Goal: Task Accomplishment & Management: Manage account settings

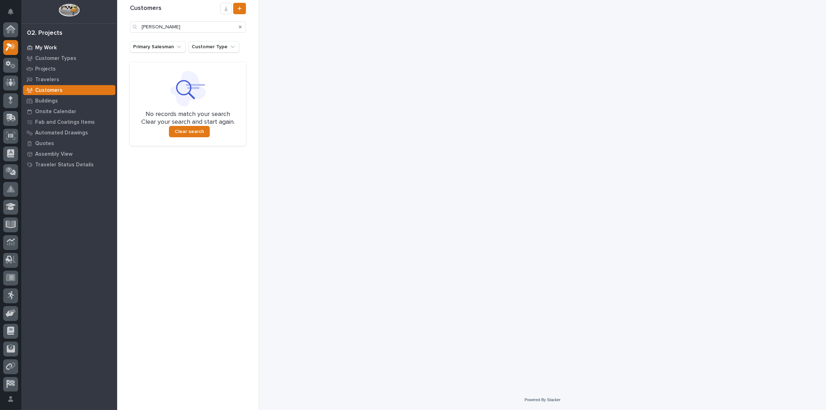
scroll to position [17, 0]
click at [55, 48] on p "My Work" at bounding box center [46, 48] width 22 height 6
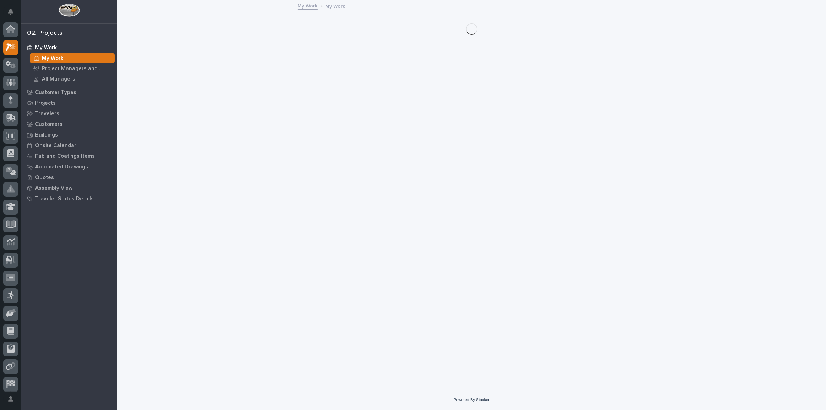
scroll to position [17, 0]
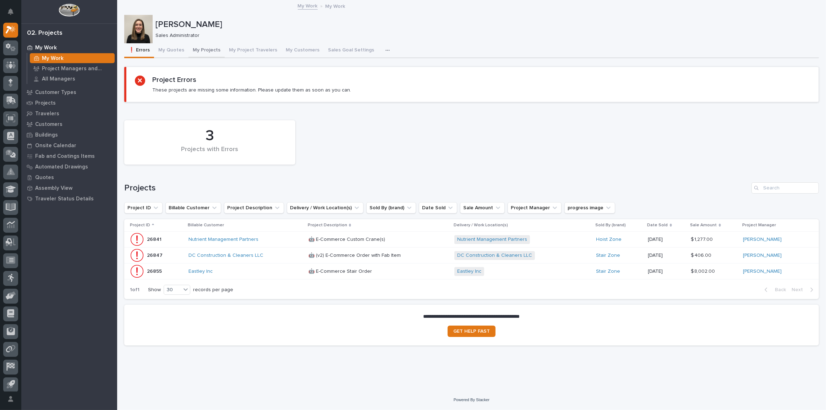
click at [207, 49] on button "My Projects" at bounding box center [206, 50] width 36 height 15
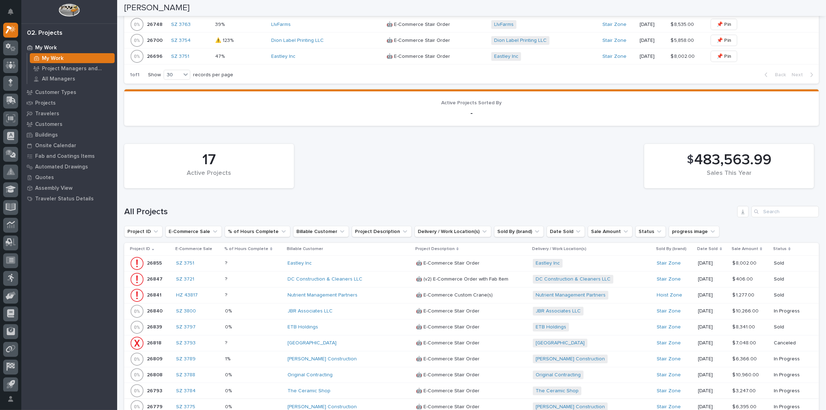
scroll to position [855, 0]
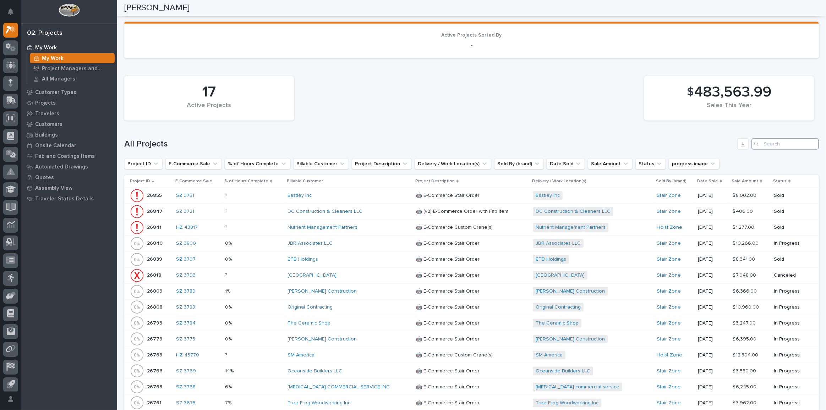
click at [763, 138] on input "Search" at bounding box center [784, 143] width 67 height 11
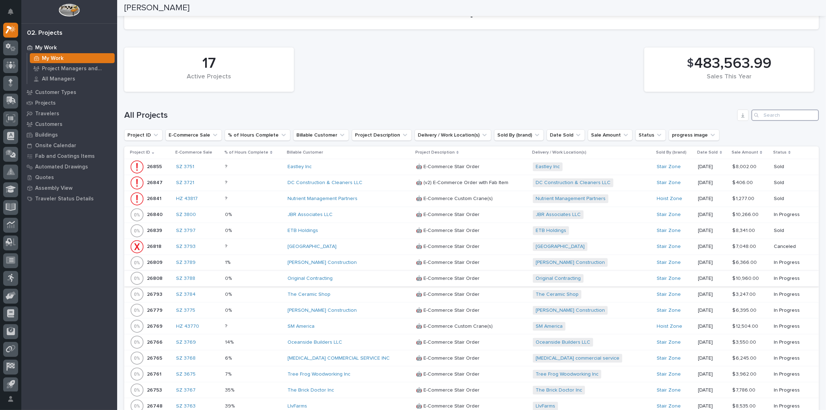
scroll to position [984, 0]
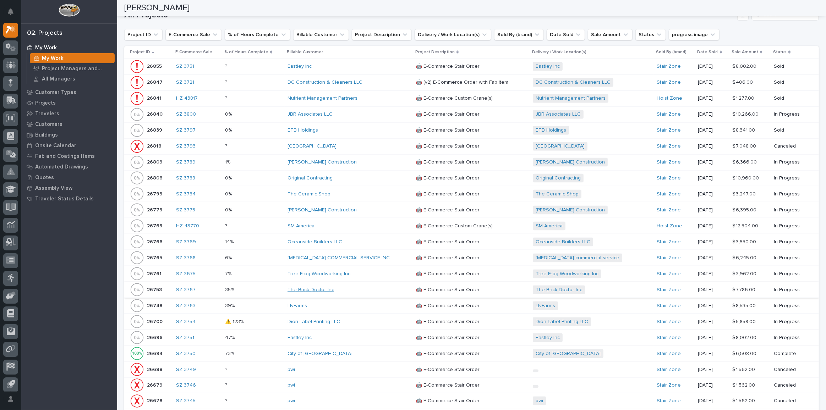
click at [333, 287] on link "The Brick Doctor Inc" at bounding box center [310, 290] width 46 height 6
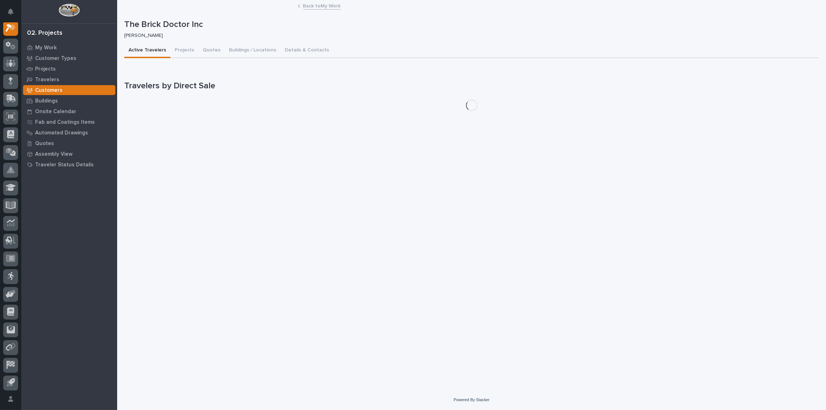
scroll to position [17, 0]
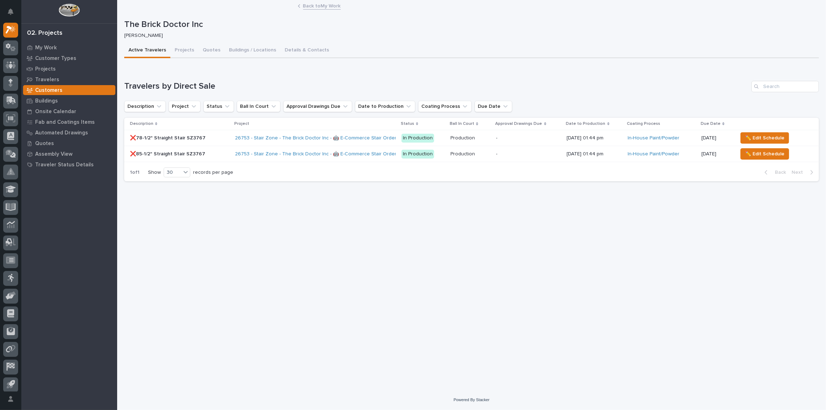
click at [210, 154] on p at bounding box center [179, 154] width 99 height 6
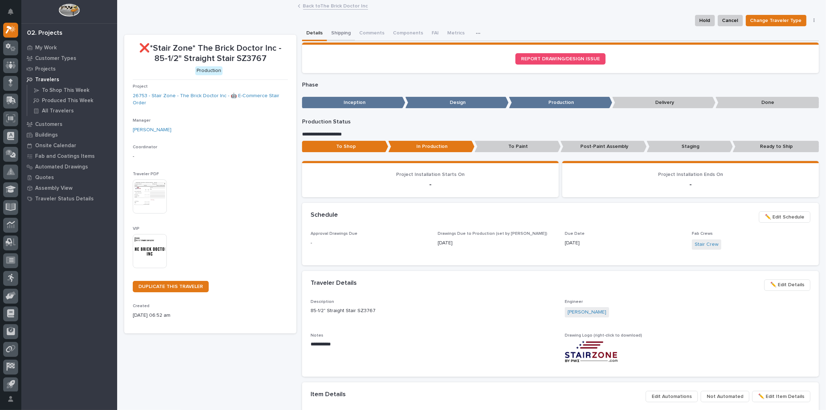
drag, startPoint x: 325, startPoint y: 27, endPoint x: 339, endPoint y: 29, distance: 14.0
click at [325, 27] on div "Details Shipping Comments Components FAI Metrics Schedule" at bounding box center [560, 33] width 517 height 15
click at [339, 29] on button "Shipping" at bounding box center [341, 33] width 28 height 15
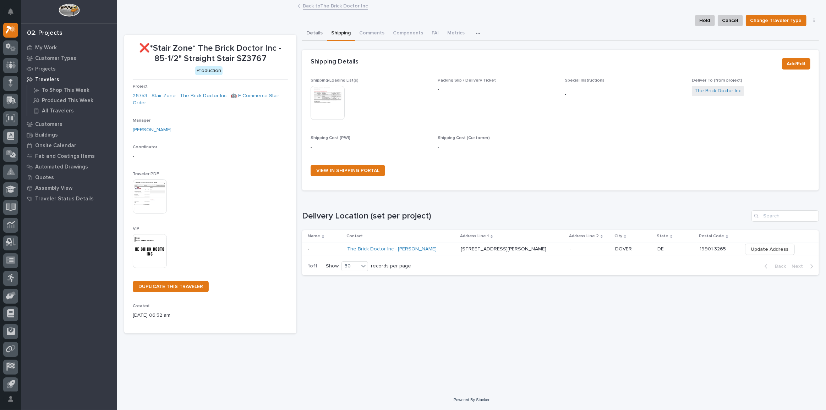
click at [319, 33] on button "Details" at bounding box center [314, 33] width 25 height 15
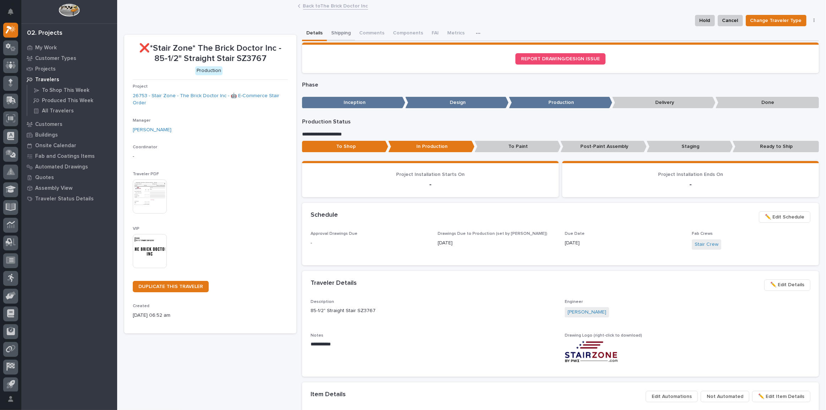
click at [339, 32] on button "Shipping" at bounding box center [341, 33] width 28 height 15
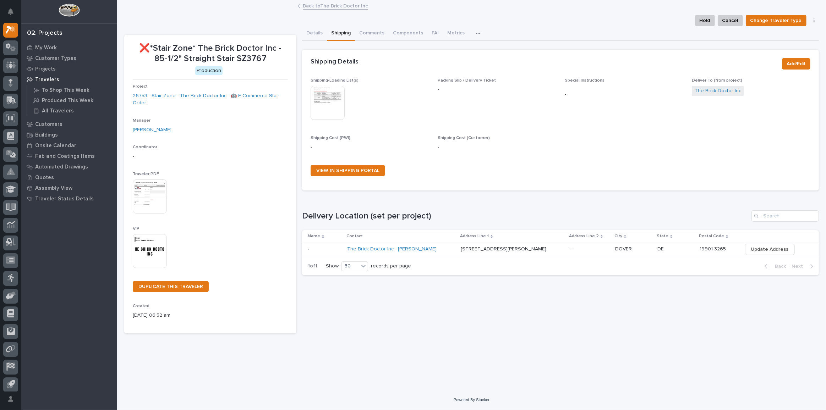
click at [331, 91] on img at bounding box center [328, 103] width 34 height 34
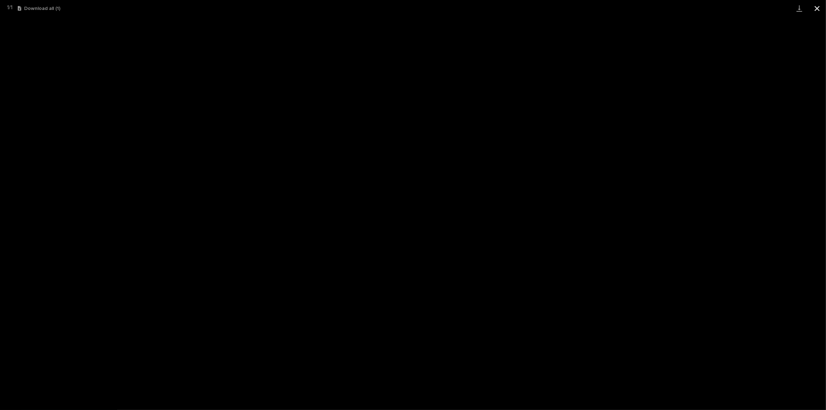
click at [816, 6] on button "Close gallery" at bounding box center [817, 8] width 18 height 17
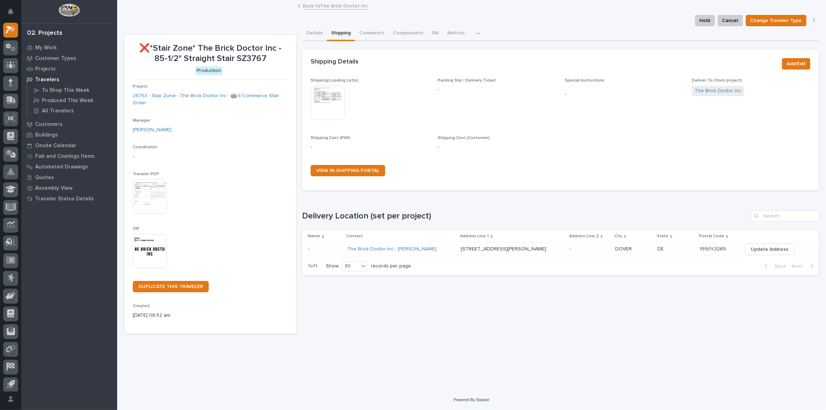
drag, startPoint x: 343, startPoint y: 97, endPoint x: 333, endPoint y: 99, distance: 9.9
click at [333, 99] on img at bounding box center [328, 103] width 34 height 34
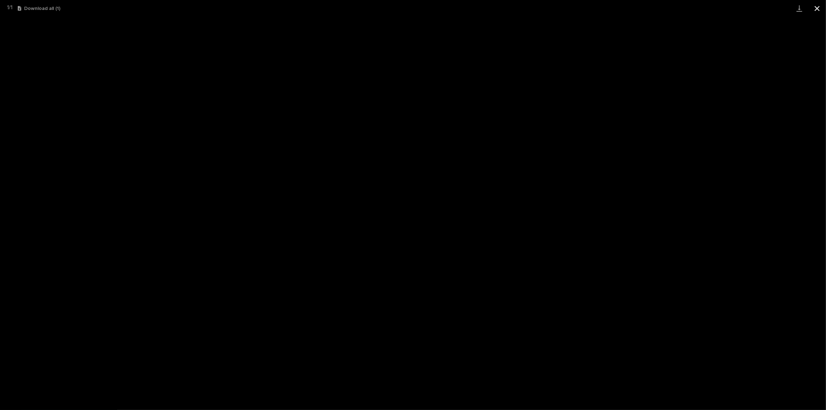
click at [818, 7] on button "Close gallery" at bounding box center [817, 8] width 18 height 17
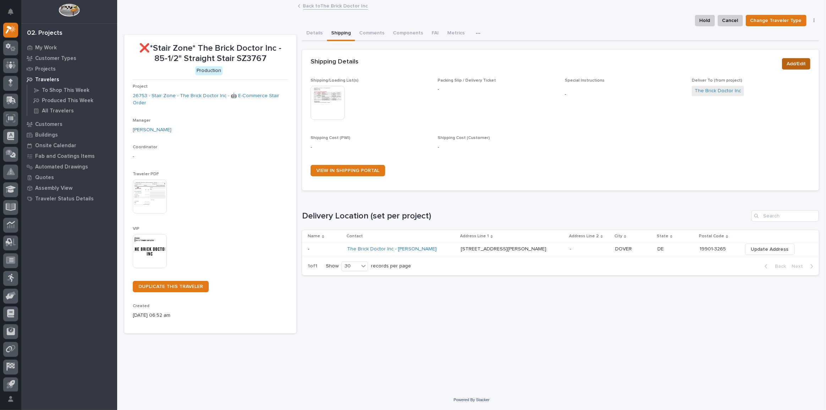
click at [790, 62] on span "Add/Edit" at bounding box center [796, 64] width 19 height 9
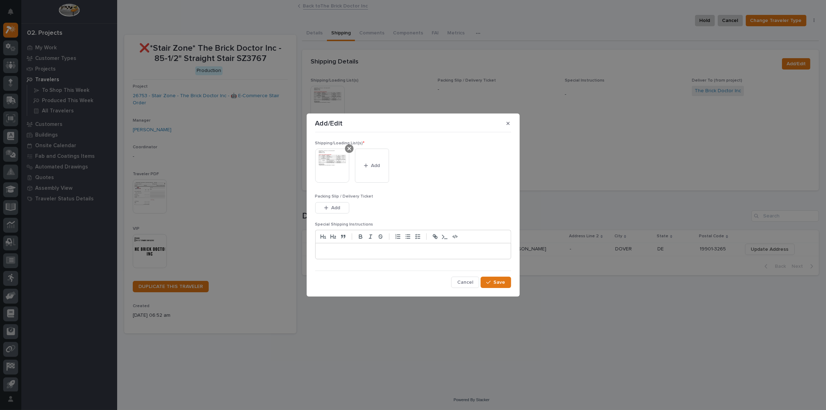
click at [350, 152] on div at bounding box center [349, 148] width 9 height 9
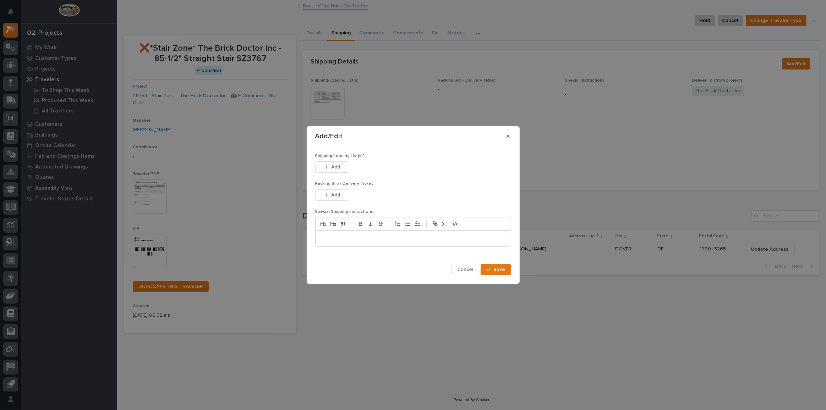
click at [329, 174] on div "Add" at bounding box center [332, 168] width 34 height 14
click at [335, 169] on span "Add" at bounding box center [335, 167] width 9 height 6
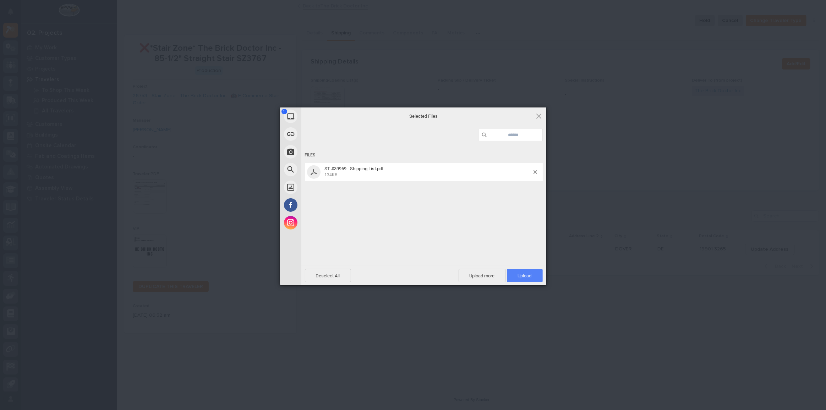
click at [517, 272] on span "Upload 1" at bounding box center [525, 275] width 36 height 13
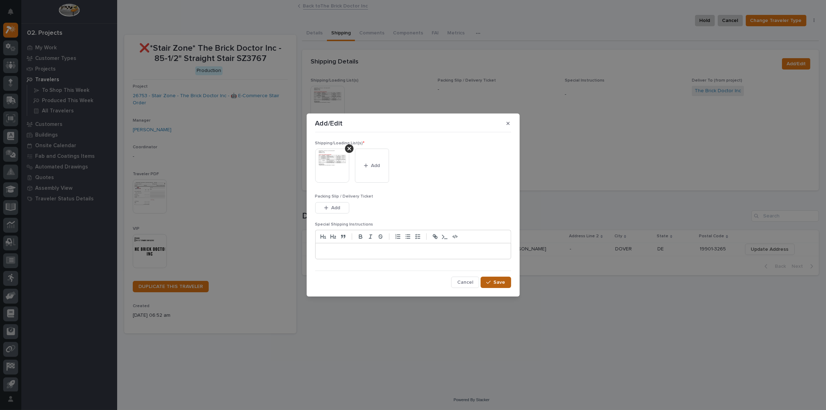
click at [498, 282] on span "Save" at bounding box center [500, 282] width 12 height 6
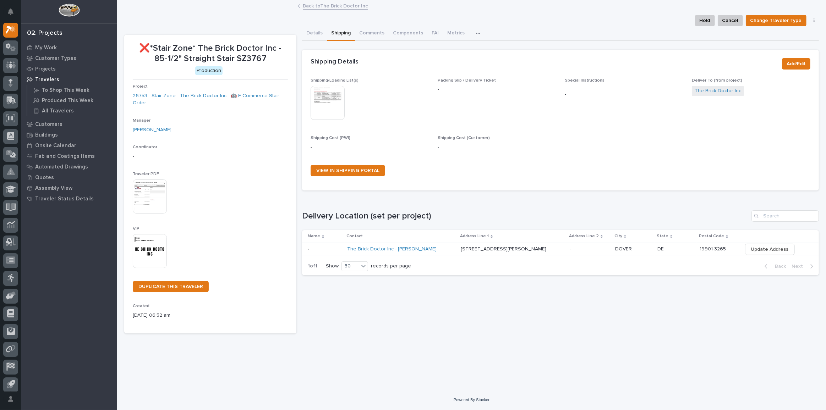
click at [325, 6] on link "Back to The Brick Doctor Inc" at bounding box center [335, 5] width 65 height 8
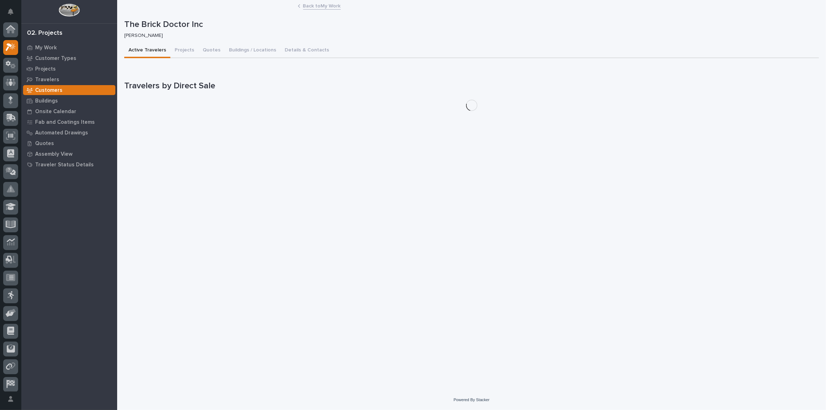
scroll to position [19, 0]
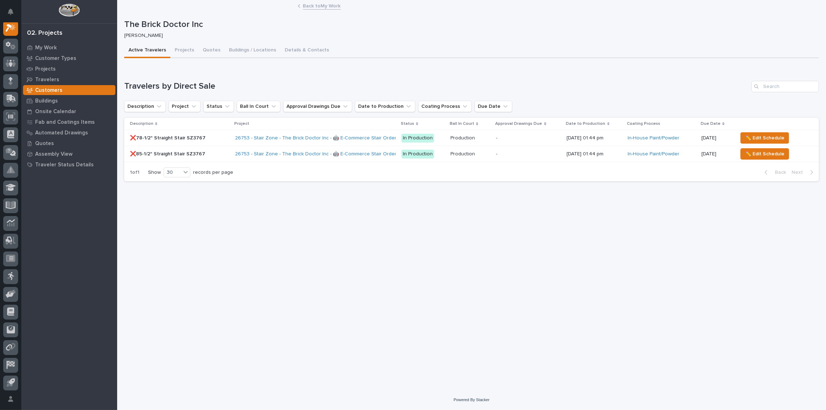
click at [319, 7] on link "Back to My Work" at bounding box center [322, 5] width 38 height 8
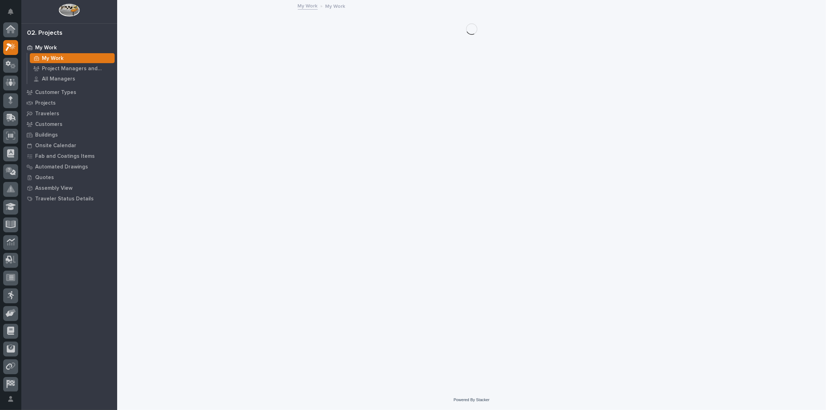
scroll to position [19, 0]
